Goal: Task Accomplishment & Management: Manage account settings

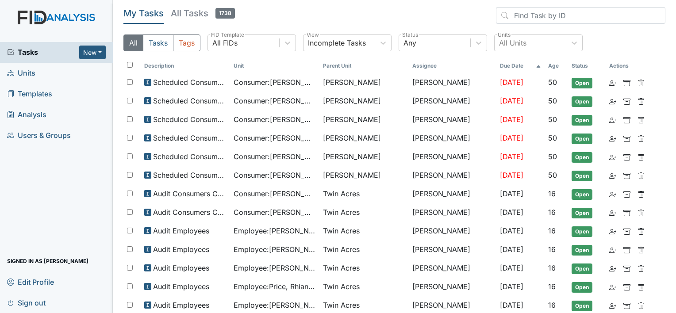
click at [36, 126] on link "Users & Groups" at bounding box center [56, 135] width 113 height 21
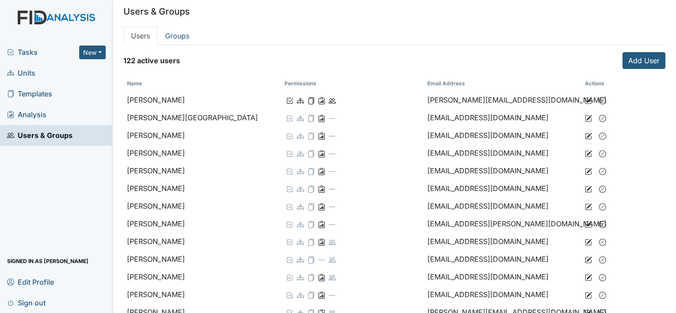
click at [45, 132] on span "Users & Groups" at bounding box center [39, 136] width 65 height 14
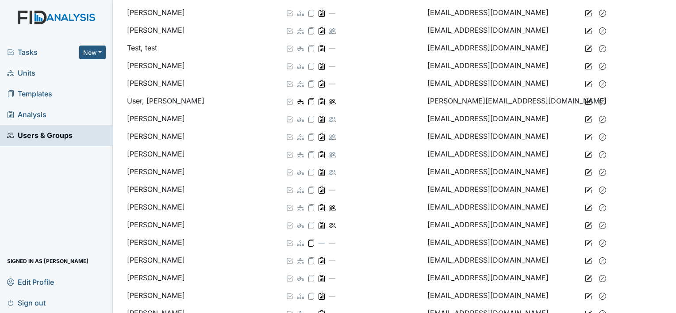
scroll to position [1857, 0]
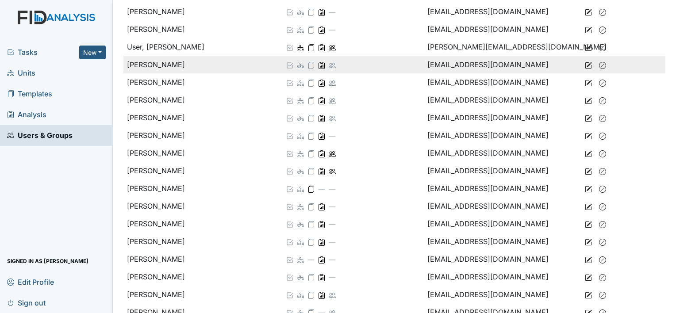
click at [581, 65] on td at bounding box center [603, 65] width 44 height 18
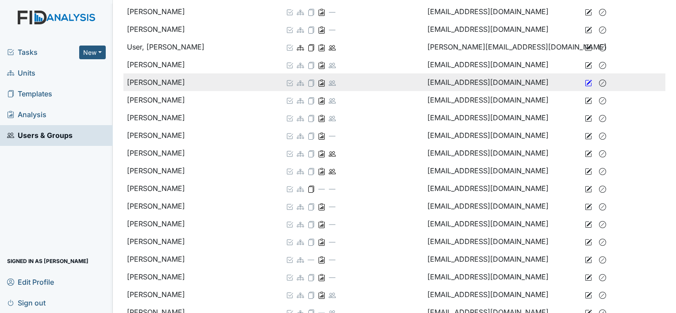
click at [585, 81] on icon at bounding box center [588, 83] width 7 height 7
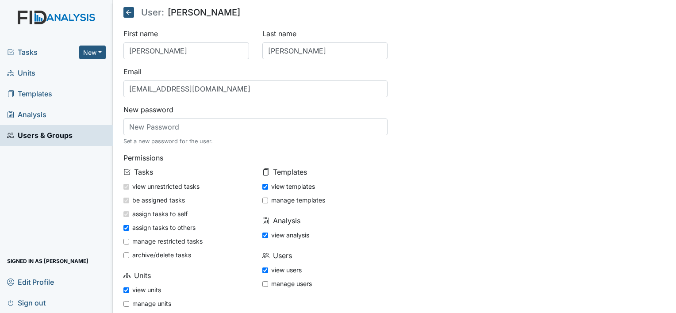
click at [126, 15] on icon at bounding box center [128, 12] width 11 height 11
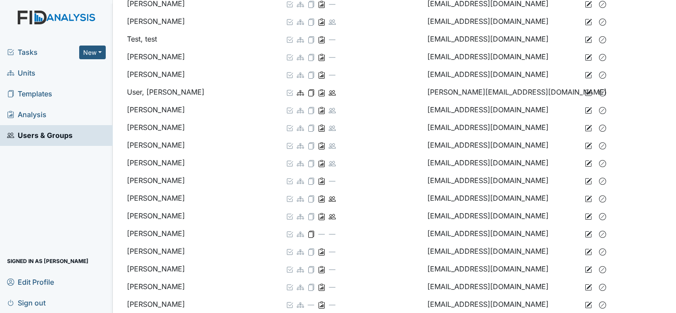
scroll to position [1813, 0]
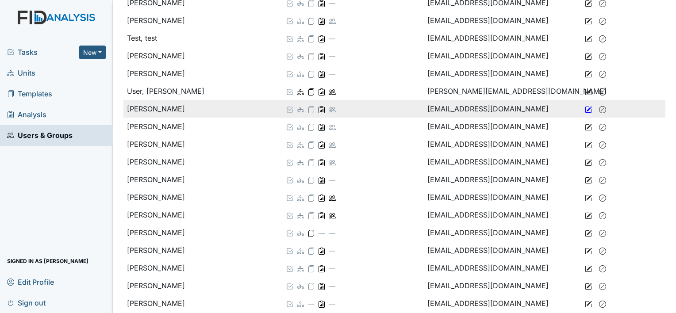
click at [585, 109] on icon at bounding box center [588, 109] width 7 height 7
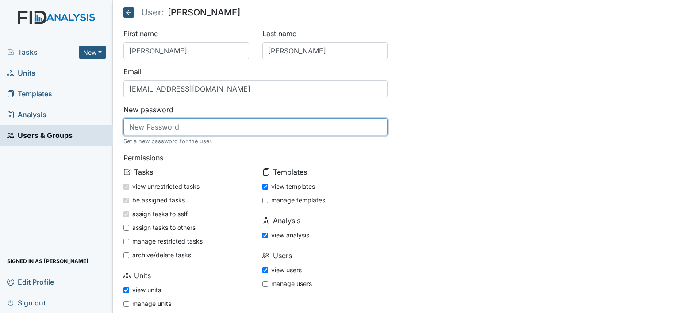
click at [169, 123] on input "text" at bounding box center [255, 127] width 264 height 17
type input "Life@1234"
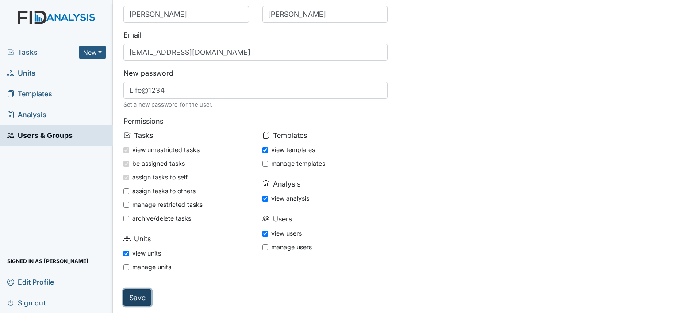
click at [140, 299] on input "Save" at bounding box center [137, 297] width 28 height 17
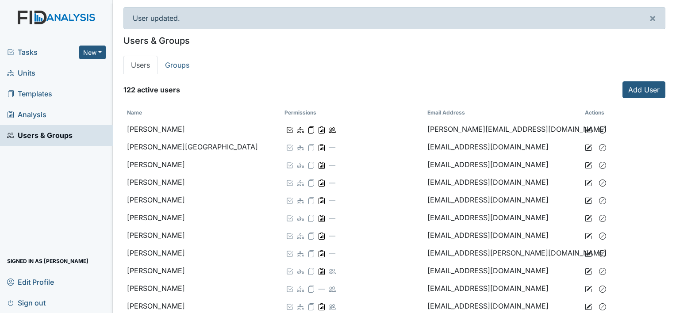
click at [45, 51] on span "Tasks" at bounding box center [43, 52] width 72 height 11
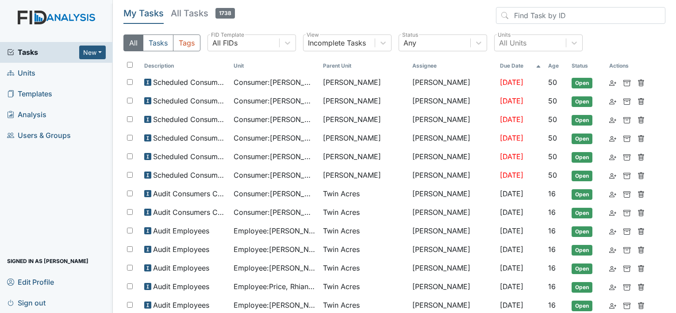
click at [41, 74] on link "Units" at bounding box center [56, 73] width 113 height 21
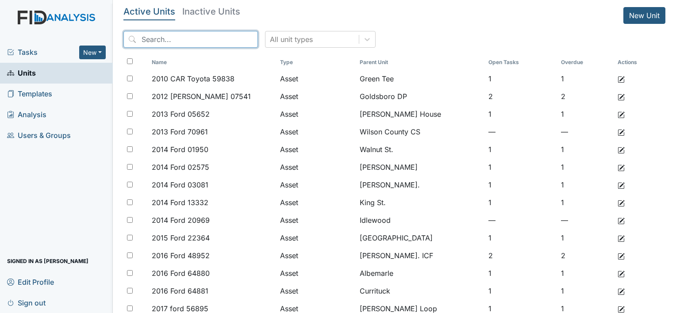
click at [162, 44] on input "search" at bounding box center [190, 39] width 134 height 17
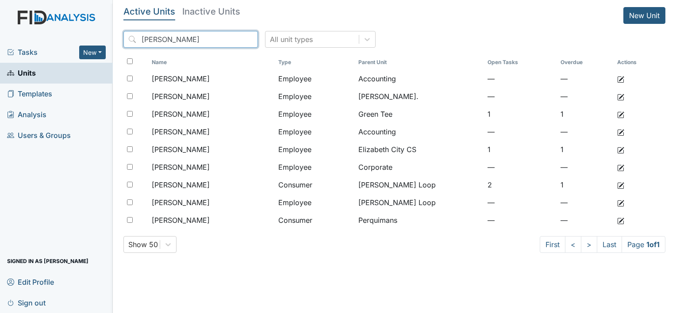
type input "kim"
click at [56, 138] on span "Users & Groups" at bounding box center [39, 136] width 64 height 14
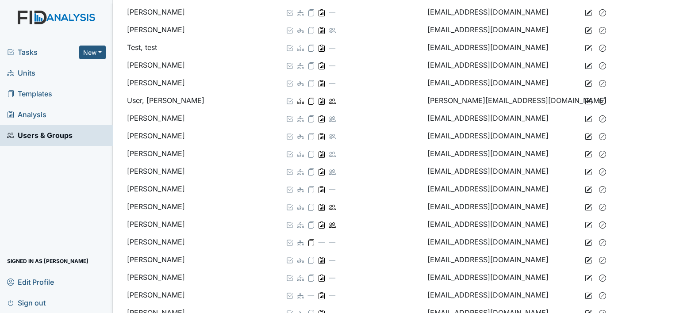
scroll to position [1813, 0]
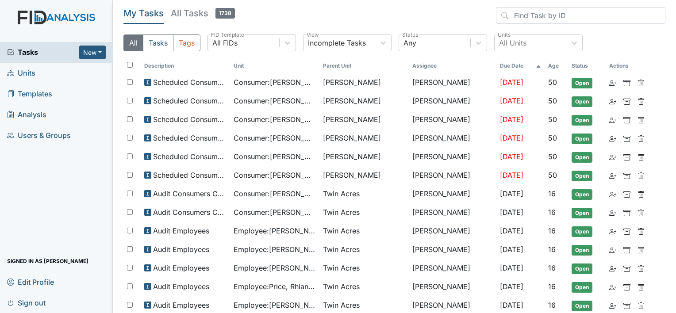
click at [60, 292] on ul "Signed in as Brittney Dunn Edit Profile Sign out" at bounding box center [56, 282] width 113 height 62
click at [60, 298] on link "Sign out" at bounding box center [56, 302] width 113 height 21
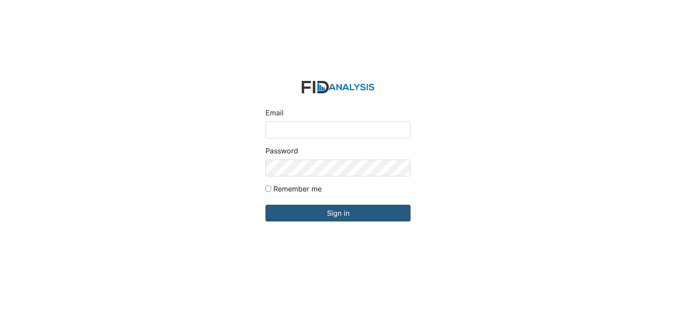
type input "[EMAIL_ADDRESS][DOMAIN_NAME]"
drag, startPoint x: 303, startPoint y: 137, endPoint x: 160, endPoint y: 131, distance: 142.9
click at [160, 131] on div "Email bdunn@lifeincorporated.com Password Remember me Sign in" at bounding box center [338, 156] width 676 height 313
type input "Kwade@lifeincorporated.com"
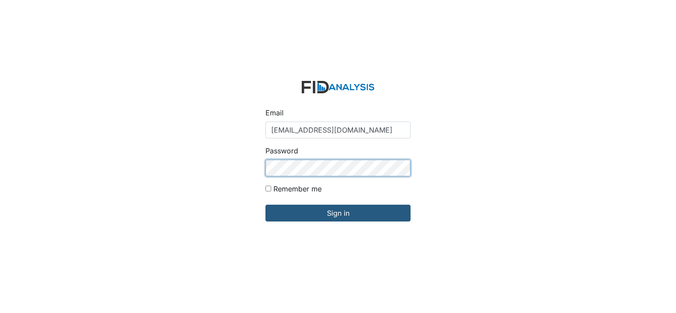
click at [241, 154] on div "Email Kwade@lifeincorporated.com Password Remember me Sign in" at bounding box center [338, 156] width 676 height 313
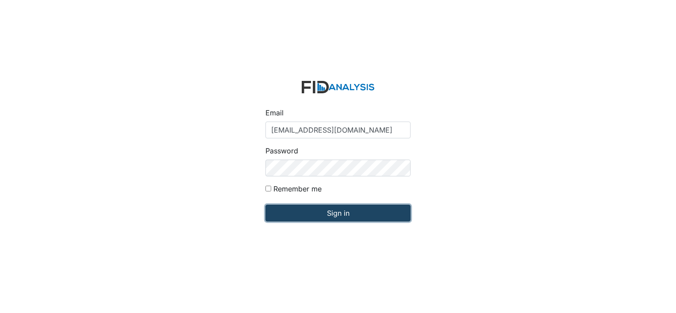
click at [274, 215] on input "Sign in" at bounding box center [337, 213] width 145 height 17
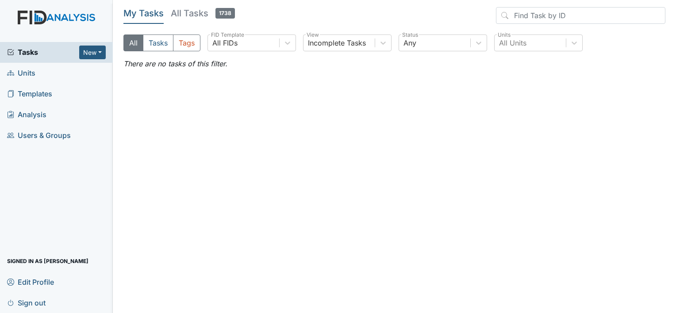
click at [44, 291] on link "Edit Profile" at bounding box center [56, 281] width 113 height 21
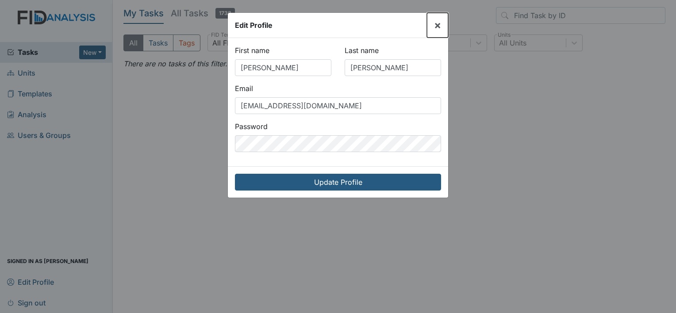
click at [436, 25] on span "×" at bounding box center [437, 25] width 7 height 13
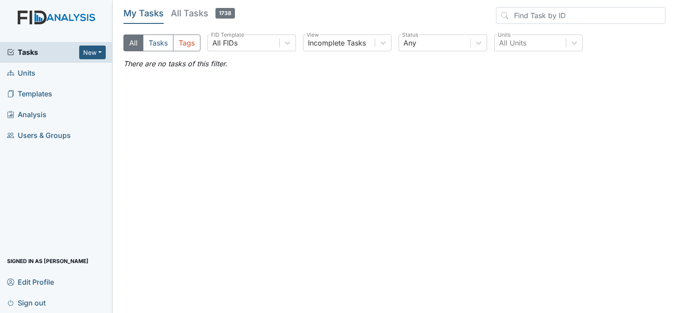
click at [43, 304] on span "Sign out" at bounding box center [26, 303] width 38 height 14
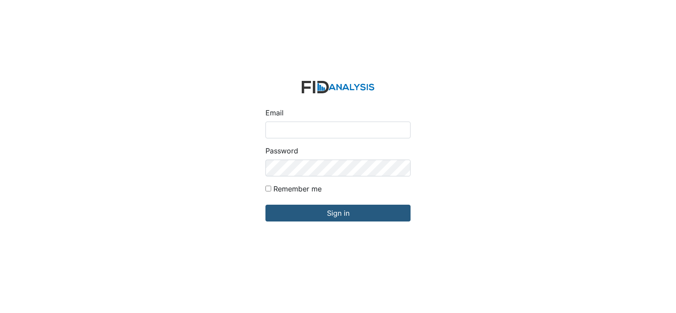
type input "[EMAIL_ADDRESS][DOMAIN_NAME]"
drag, startPoint x: 382, startPoint y: 133, endPoint x: 226, endPoint y: 144, distance: 156.9
click at [226, 144] on div "Email [EMAIL_ADDRESS][DOMAIN_NAME] Password Remember me Sign in" at bounding box center [338, 156] width 676 height 313
type input "l"
type input "[EMAIL_ADDRESS][DOMAIN_NAME]"
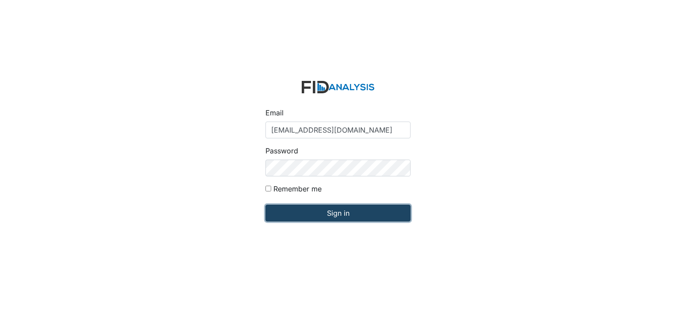
click at [312, 210] on input "Sign in" at bounding box center [337, 213] width 145 height 17
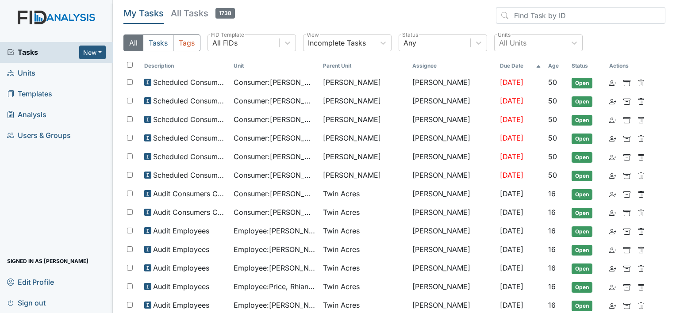
click at [47, 75] on link "Units" at bounding box center [56, 73] width 113 height 21
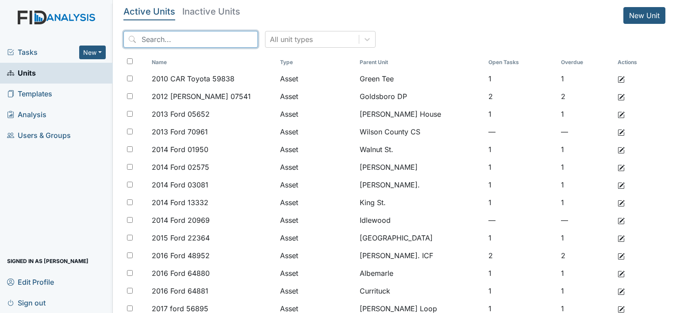
click at [205, 46] on input "search" at bounding box center [190, 39] width 134 height 17
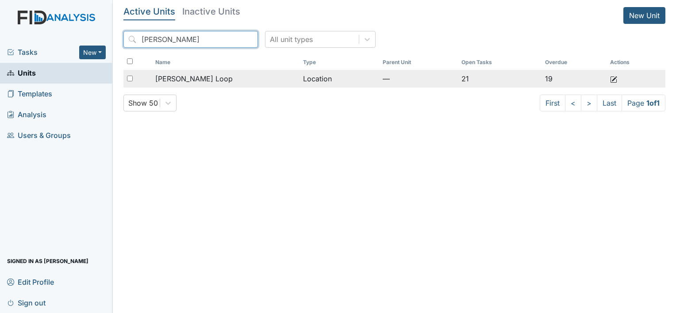
type input "mckee"
click at [239, 73] on td "[PERSON_NAME] Loop" at bounding box center [226, 79] width 148 height 18
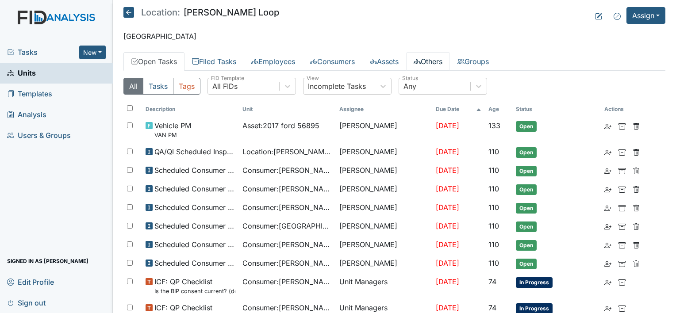
click at [437, 60] on link "Others" at bounding box center [428, 61] width 44 height 19
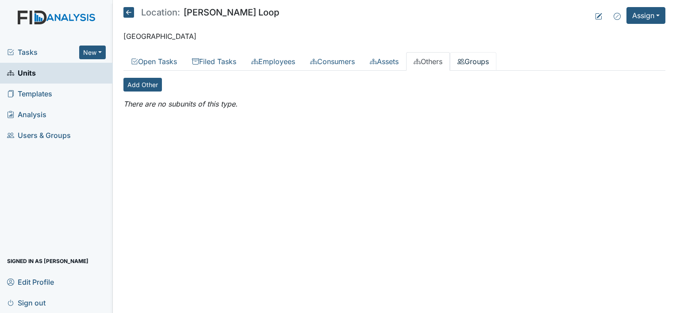
click at [486, 60] on link "Groups" at bounding box center [473, 61] width 46 height 19
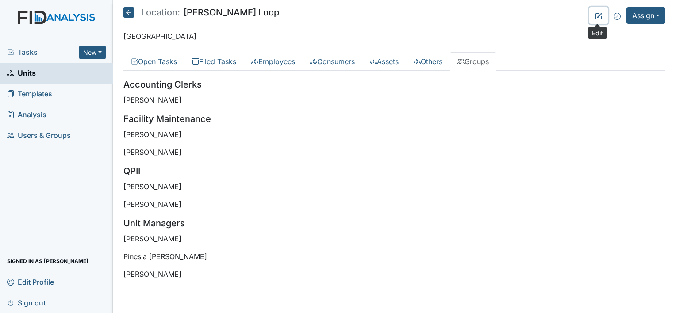
click at [600, 16] on icon at bounding box center [598, 16] width 7 height 7
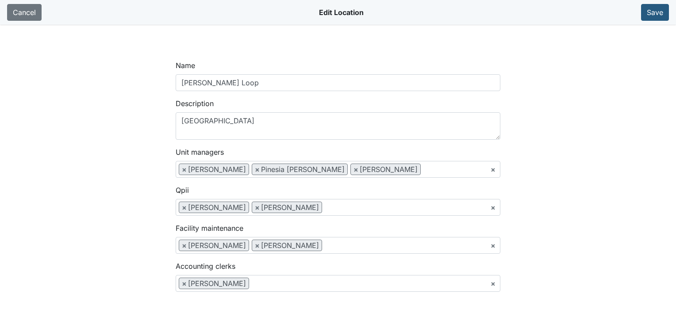
scroll to position [607, 0]
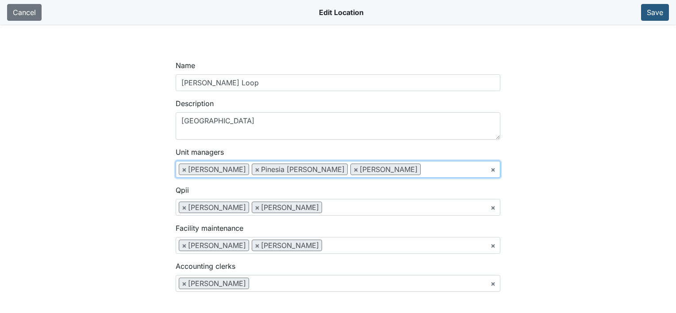
click at [183, 168] on span "×" at bounding box center [184, 169] width 5 height 11
select select "a4a30447-2714-48b9-9921-62382bce31cf"
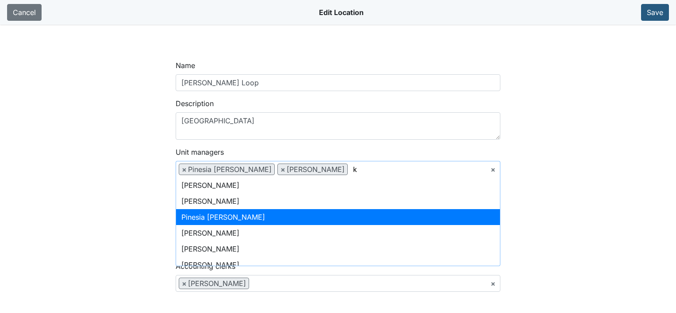
scroll to position [0, 0]
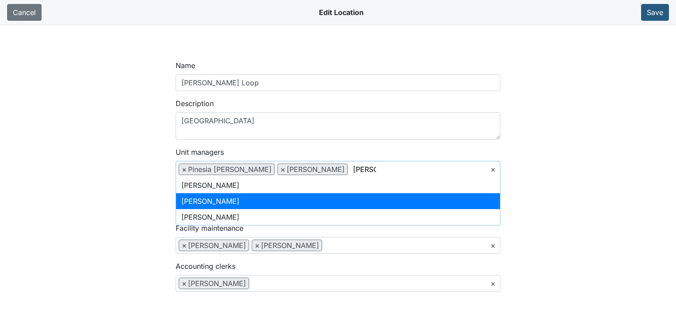
type input "kim"
select select "37389277-4a60-4907-b6bb-4134fbfa42ac"
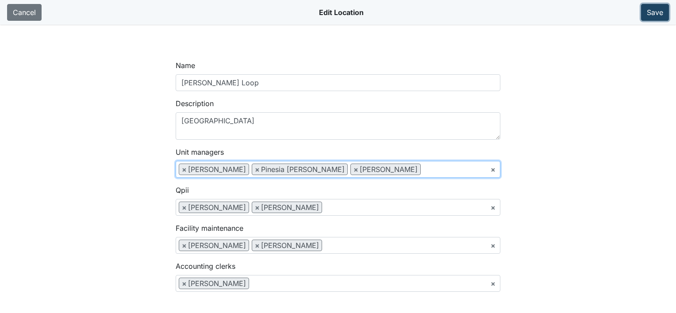
click at [666, 12] on button "Save" at bounding box center [655, 12] width 28 height 17
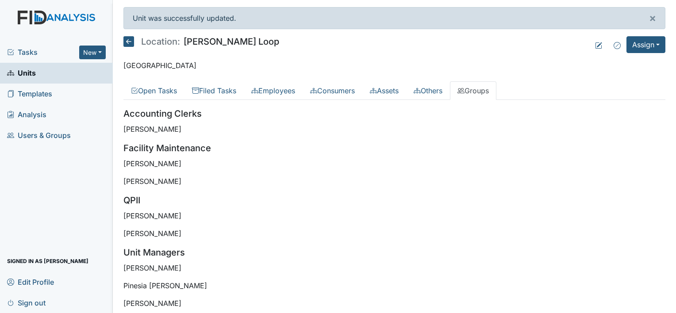
click at [128, 42] on icon at bounding box center [128, 41] width 11 height 11
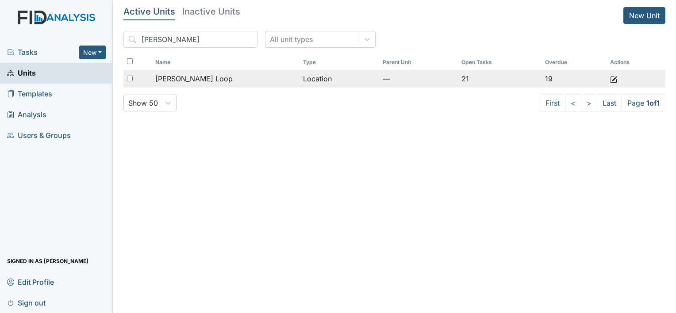
click at [379, 74] on td "—" at bounding box center [418, 79] width 79 height 18
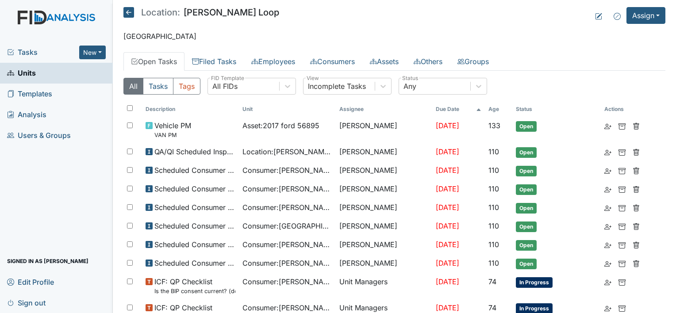
click at [223, 66] on link "Filed Tasks" at bounding box center [213, 61] width 59 height 19
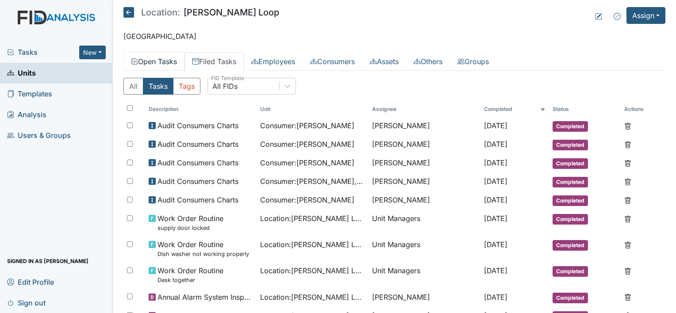
click at [153, 64] on link "Open Tasks" at bounding box center [153, 61] width 61 height 19
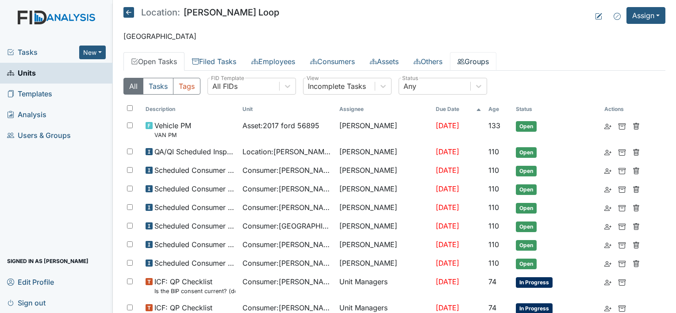
click at [486, 60] on link "Groups" at bounding box center [473, 61] width 46 height 19
